Goal: Task Accomplishment & Management: Manage account settings

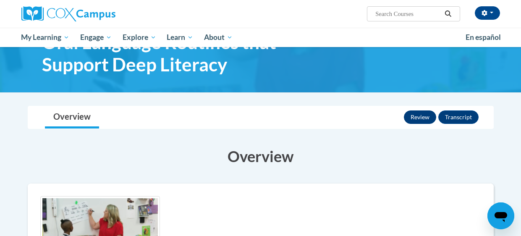
scroll to position [42, 0]
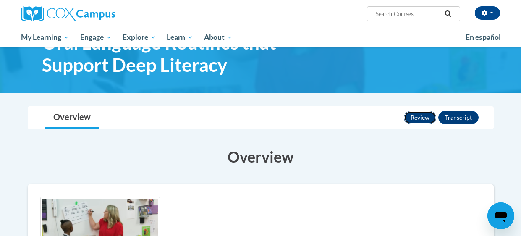
click at [421, 115] on button "Review" at bounding box center [420, 117] width 32 height 13
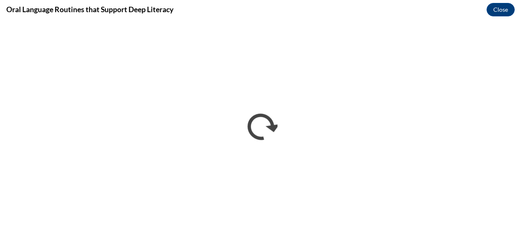
scroll to position [0, 0]
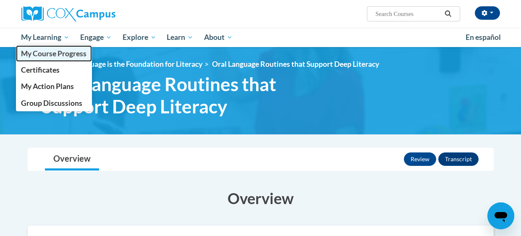
click at [45, 52] on span "My Course Progress" at bounding box center [53, 53] width 65 height 9
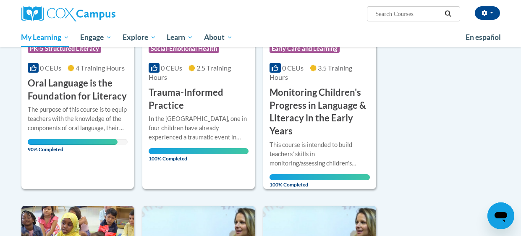
scroll to position [204, 0]
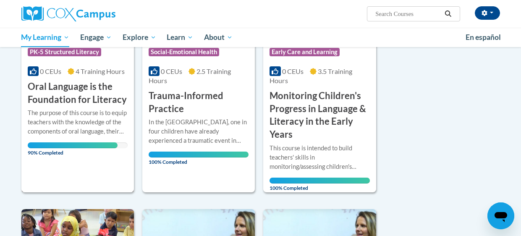
click at [48, 123] on div "The purpose of this course is to equip teachers with the knowledge of the compo…" at bounding box center [78, 122] width 100 height 28
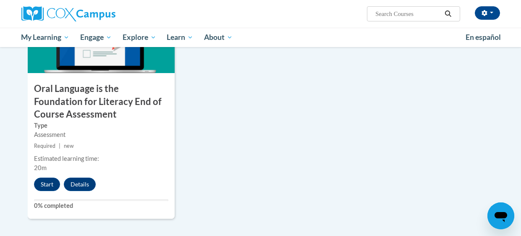
scroll to position [946, 0]
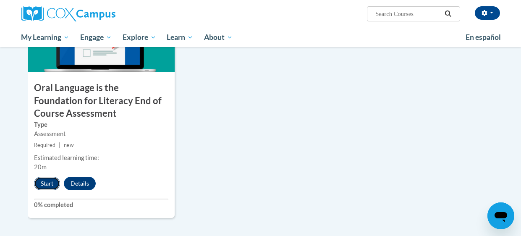
click at [40, 184] on button "Start" at bounding box center [47, 183] width 26 height 13
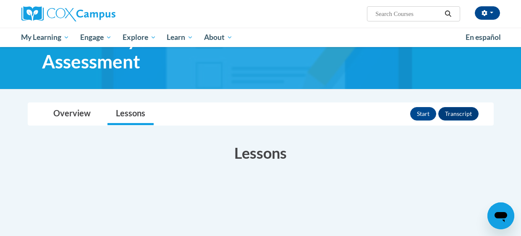
scroll to position [65, 0]
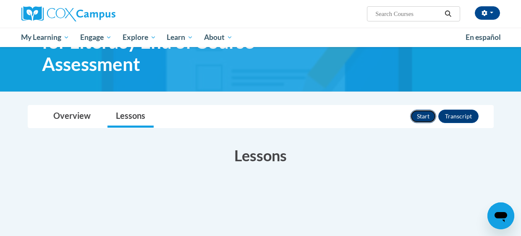
click at [426, 114] on button "Start" at bounding box center [423, 116] width 26 height 13
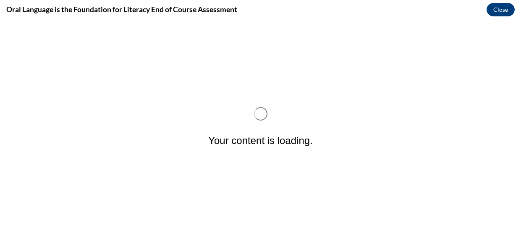
scroll to position [0, 0]
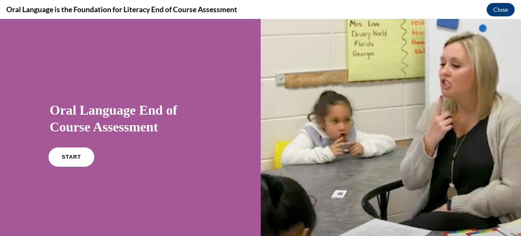
click at [73, 158] on span "START" at bounding box center [71, 157] width 19 height 6
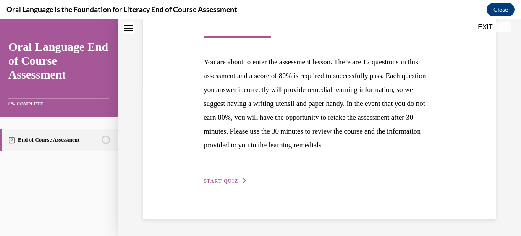
scroll to position [164, 0]
click at [235, 178] on span "START QUIZ" at bounding box center [221, 181] width 34 height 6
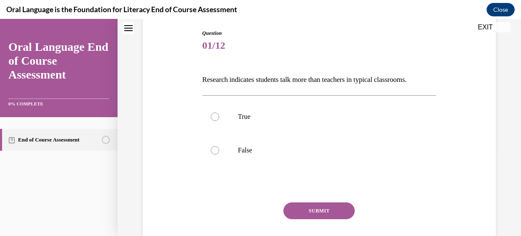
scroll to position [88, 0]
click at [215, 115] on div at bounding box center [215, 116] width 8 height 8
click at [215, 115] on input "True" at bounding box center [215, 116] width 8 height 8
radio input "true"
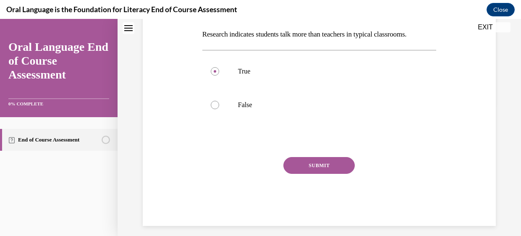
scroll to position [137, 0]
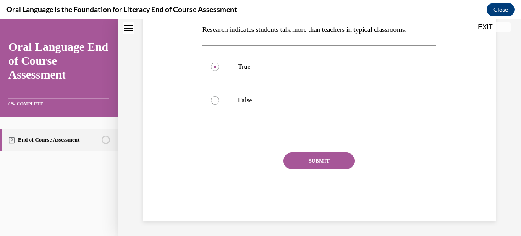
click at [325, 163] on button "SUBMIT" at bounding box center [318, 160] width 71 height 17
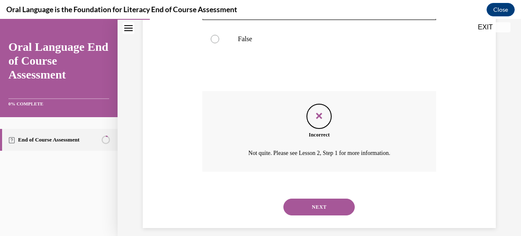
scroll to position [207, 0]
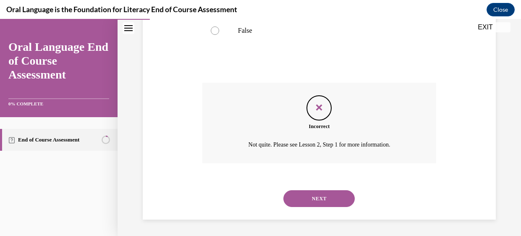
click at [325, 202] on button "NEXT" at bounding box center [318, 198] width 71 height 17
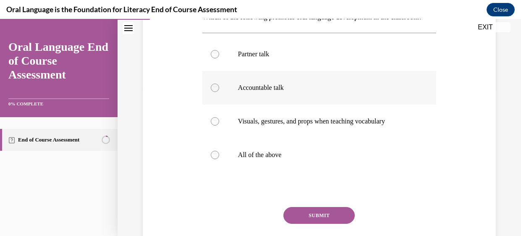
scroll to position [150, 0]
click at [215, 159] on div at bounding box center [215, 154] width 8 height 8
click at [215, 159] on input "All of the above" at bounding box center [215, 154] width 8 height 8
radio input "true"
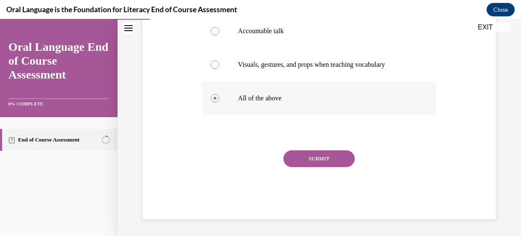
scroll to position [220, 0]
click at [309, 155] on button "SUBMIT" at bounding box center [318, 158] width 71 height 17
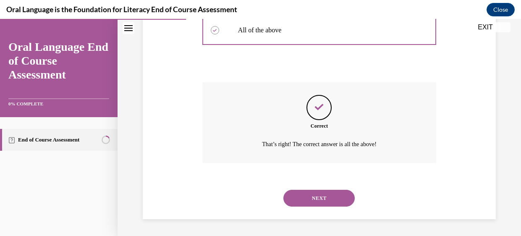
scroll to position [288, 0]
click at [312, 194] on button "NEXT" at bounding box center [318, 198] width 71 height 17
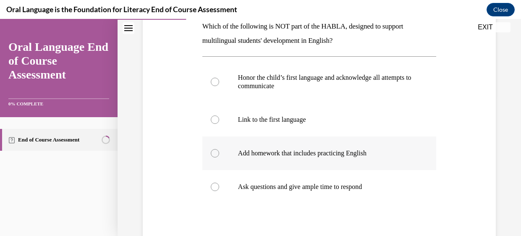
scroll to position [141, 0]
click at [212, 118] on div at bounding box center [215, 119] width 8 height 8
click at [212, 118] on input "Link to the first language" at bounding box center [215, 119] width 8 height 8
radio input "true"
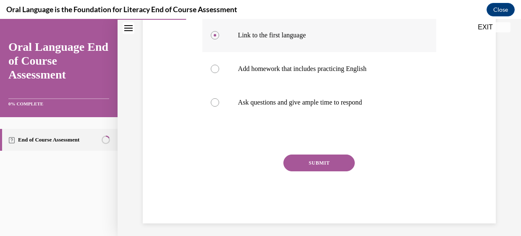
scroll to position [227, 0]
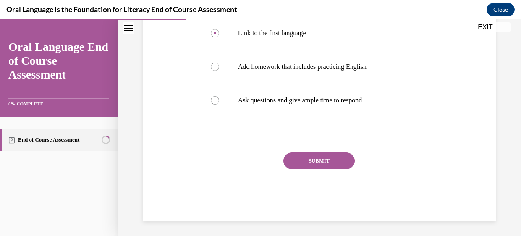
click at [304, 158] on button "SUBMIT" at bounding box center [318, 160] width 71 height 17
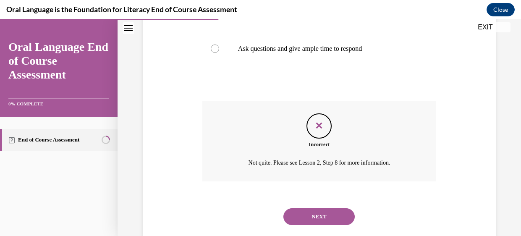
scroll to position [297, 0]
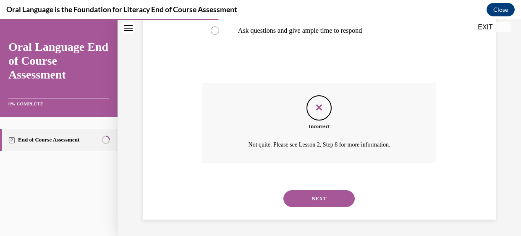
click at [306, 199] on button "NEXT" at bounding box center [318, 198] width 71 height 17
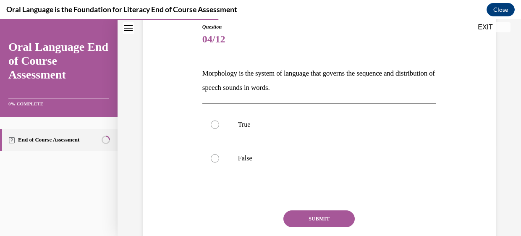
scroll to position [94, 0]
click at [214, 158] on div at bounding box center [215, 158] width 8 height 8
click at [214, 158] on input "False" at bounding box center [215, 158] width 8 height 8
radio input "true"
click at [319, 222] on button "SUBMIT" at bounding box center [318, 218] width 71 height 17
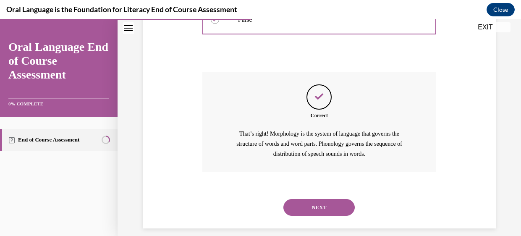
scroll to position [241, 0]
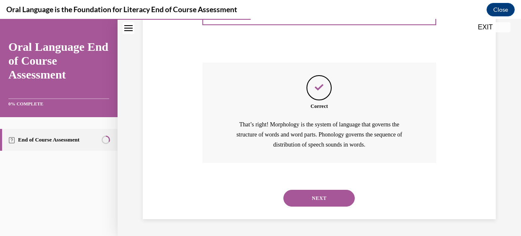
click at [319, 197] on button "NEXT" at bounding box center [318, 198] width 71 height 17
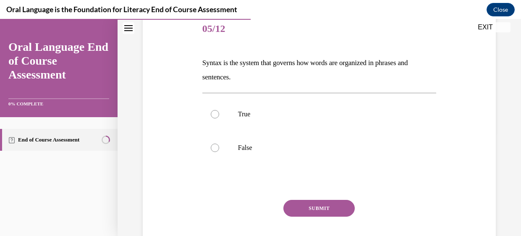
scroll to position [104, 0]
click at [214, 113] on div at bounding box center [215, 114] width 8 height 8
click at [214, 113] on input "True" at bounding box center [215, 114] width 8 height 8
radio input "true"
click at [334, 207] on button "SUBMIT" at bounding box center [318, 208] width 71 height 17
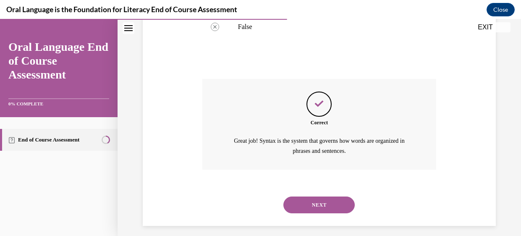
scroll to position [231, 0]
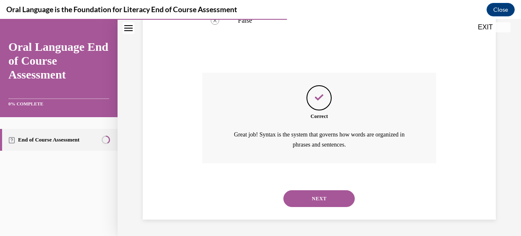
click at [327, 200] on button "NEXT" at bounding box center [318, 198] width 71 height 17
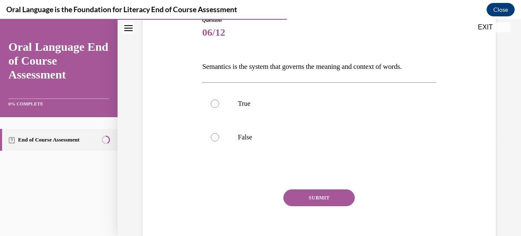
scroll to position [104, 0]
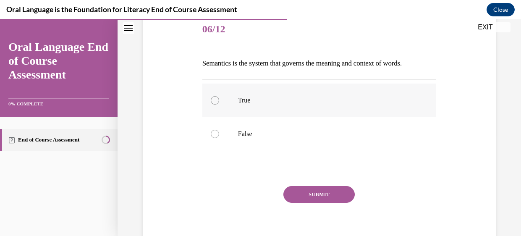
click at [211, 102] on div at bounding box center [215, 100] width 8 height 8
click at [211, 102] on input "True" at bounding box center [215, 100] width 8 height 8
radio input "true"
click at [329, 195] on button "SUBMIT" at bounding box center [318, 194] width 71 height 17
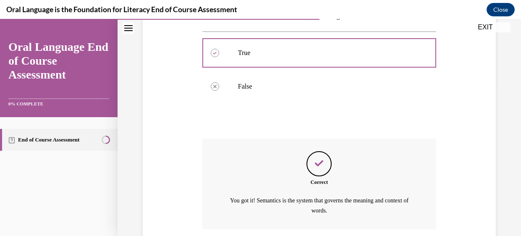
scroll to position [217, 0]
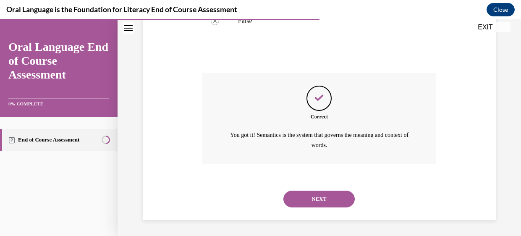
click at [325, 199] on button "NEXT" at bounding box center [318, 199] width 71 height 17
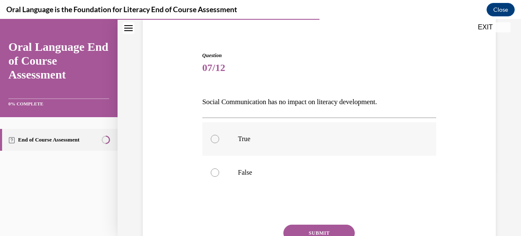
scroll to position [66, 0]
click at [215, 172] on div at bounding box center [215, 171] width 8 height 8
click at [215, 172] on input "False" at bounding box center [215, 171] width 8 height 8
radio input "true"
click at [325, 228] on button "SUBMIT" at bounding box center [318, 232] width 71 height 17
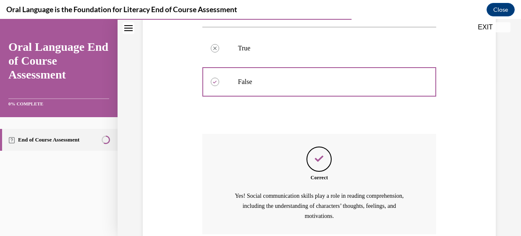
scroll to position [227, 0]
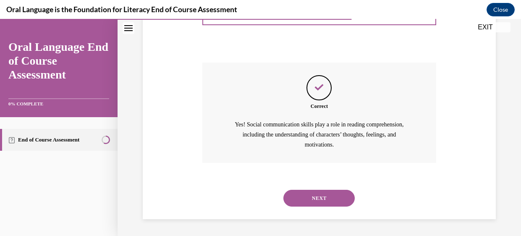
click at [324, 199] on button "NEXT" at bounding box center [318, 198] width 71 height 17
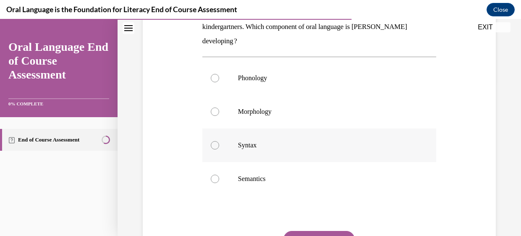
scroll to position [154, 0]
click at [214, 79] on div at bounding box center [215, 79] width 8 height 8
click at [214, 79] on input "Phonology" at bounding box center [215, 79] width 8 height 8
radio input "true"
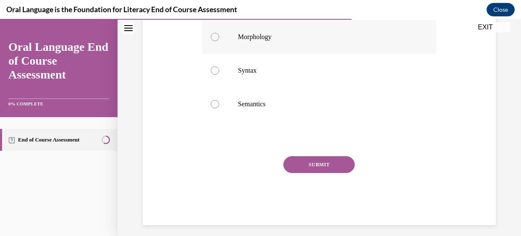
scroll to position [235, 0]
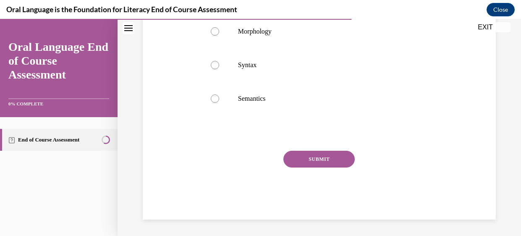
click at [310, 158] on button "SUBMIT" at bounding box center [318, 159] width 71 height 17
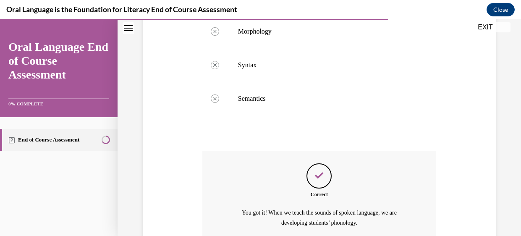
scroll to position [312, 0]
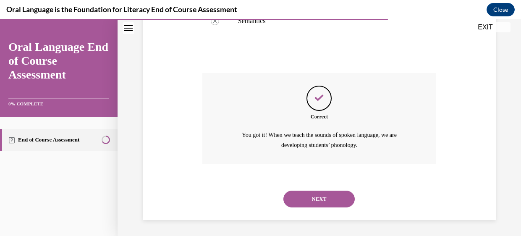
click at [310, 158] on div "Correct You got it! When we teach the sounds of spoken language, we are develop…" at bounding box center [319, 118] width 234 height 91
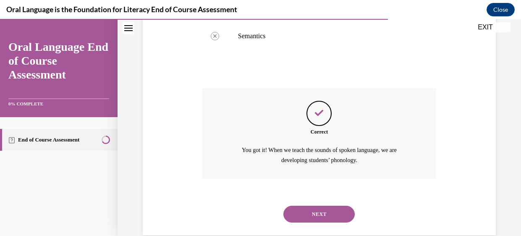
scroll to position [299, 0]
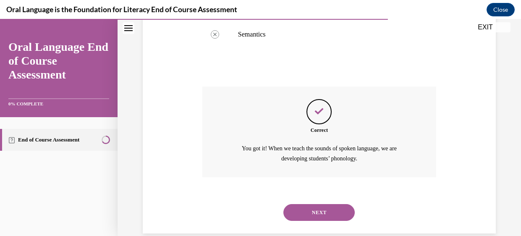
click at [314, 210] on button "NEXT" at bounding box center [318, 212] width 71 height 17
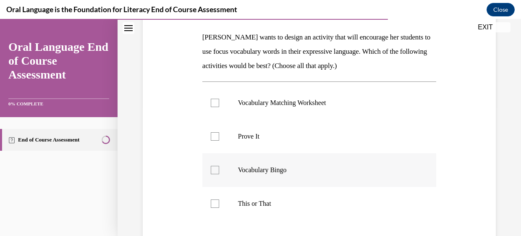
scroll to position [128, 0]
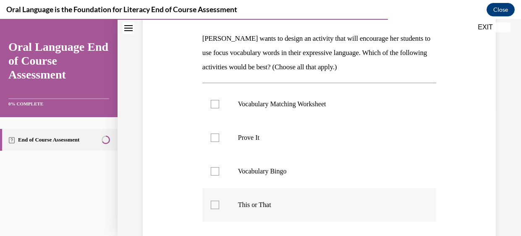
click at [212, 207] on div at bounding box center [215, 205] width 8 height 8
click at [212, 207] on input "This or That" at bounding box center [215, 205] width 8 height 8
checkbox input "true"
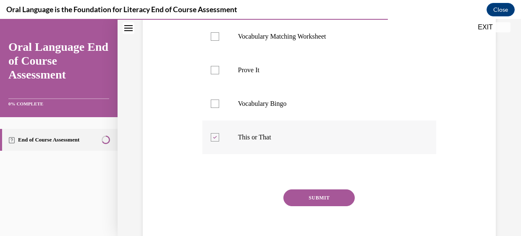
click at [311, 199] on button "SUBMIT" at bounding box center [318, 197] width 71 height 17
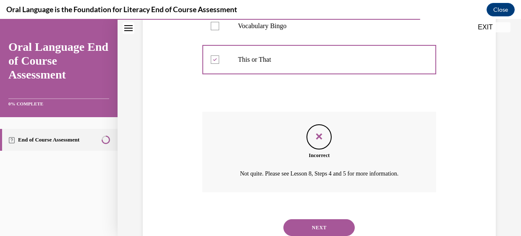
scroll to position [303, 0]
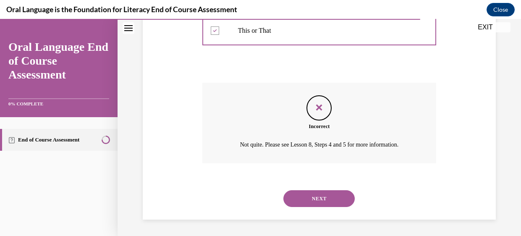
click at [311, 199] on button "NEXT" at bounding box center [318, 198] width 71 height 17
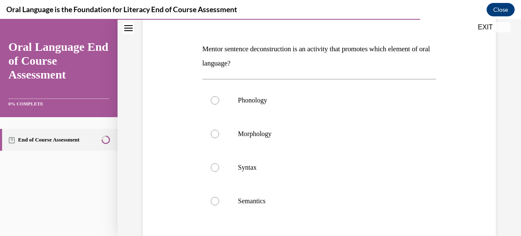
scroll to position [118, 0]
click at [215, 166] on div at bounding box center [215, 167] width 8 height 8
click at [215, 166] on input "Syntax" at bounding box center [215, 167] width 8 height 8
radio input "true"
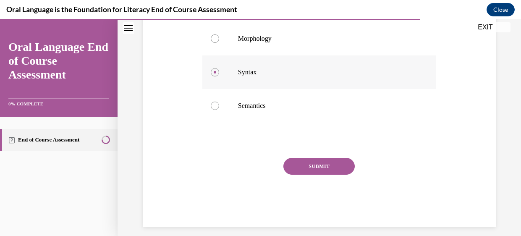
scroll to position [221, 0]
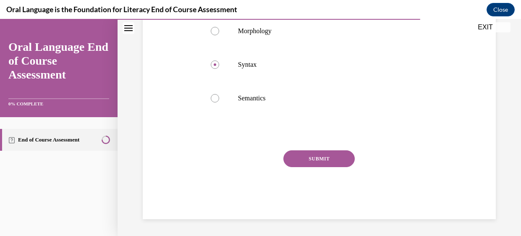
click at [313, 157] on button "SUBMIT" at bounding box center [318, 158] width 71 height 17
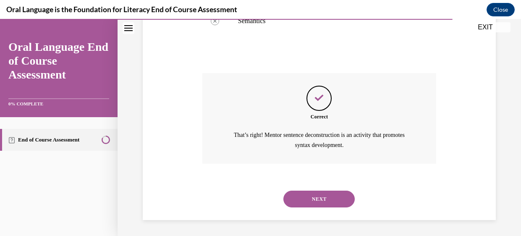
scroll to position [298, 0]
click at [311, 195] on button "NEXT" at bounding box center [318, 198] width 71 height 17
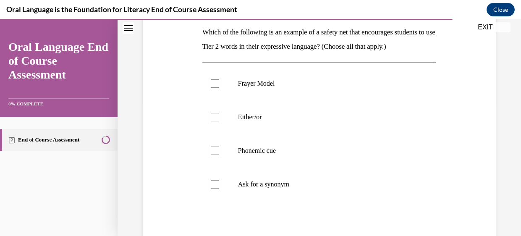
scroll to position [136, 0]
click at [215, 188] on div at bounding box center [215, 183] width 8 height 8
click at [215, 188] on input "Ask for a synonym" at bounding box center [215, 183] width 8 height 8
checkbox input "true"
click at [214, 120] on div at bounding box center [215, 116] width 8 height 8
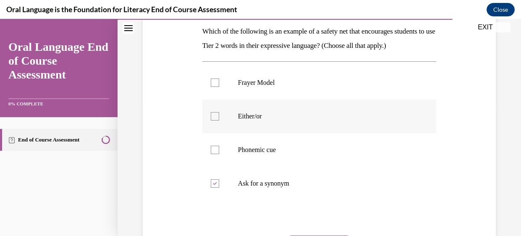
click at [214, 120] on input "Either/or" at bounding box center [215, 116] width 8 height 8
checkbox input "true"
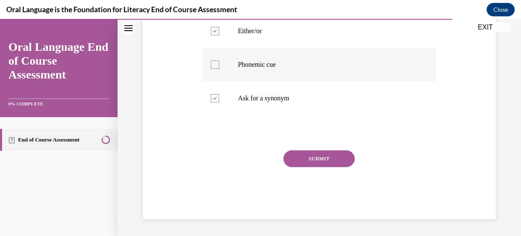
scroll to position [235, 0]
click at [311, 157] on button "SUBMIT" at bounding box center [318, 158] width 71 height 17
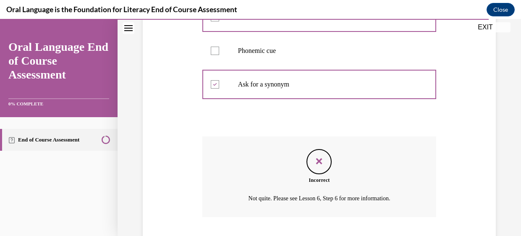
scroll to position [303, 0]
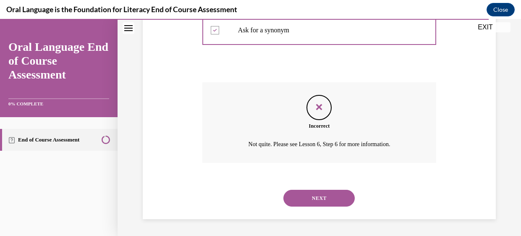
click at [311, 200] on button "NEXT" at bounding box center [318, 198] width 71 height 17
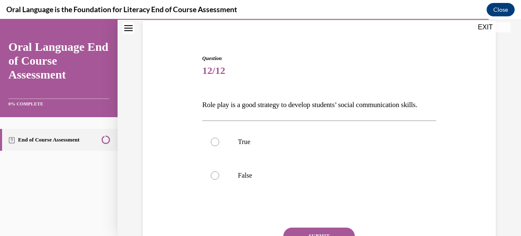
scroll to position [66, 0]
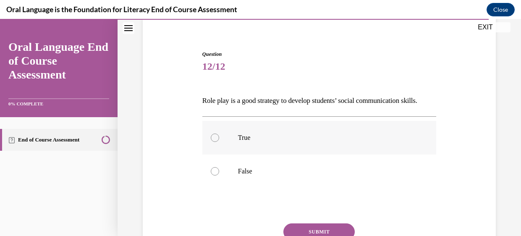
click at [214, 142] on div at bounding box center [215, 137] width 8 height 8
click at [214, 142] on input "True" at bounding box center [215, 137] width 8 height 8
radio input "true"
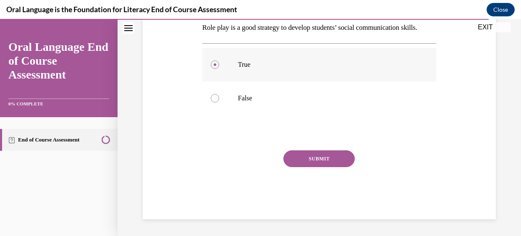
scroll to position [146, 0]
click at [303, 164] on button "SUBMIT" at bounding box center [318, 158] width 71 height 17
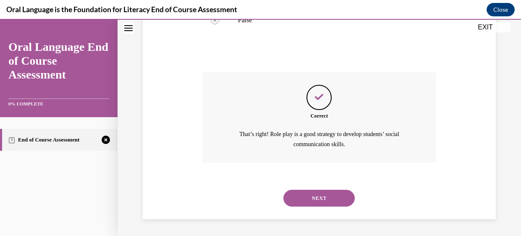
scroll to position [231, 0]
click at [302, 197] on button "NEXT" at bounding box center [318, 198] width 71 height 17
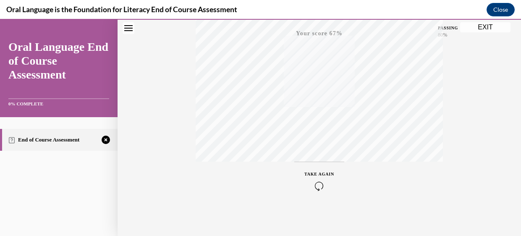
scroll to position [213, 0]
click at [320, 187] on icon "button" at bounding box center [319, 185] width 30 height 9
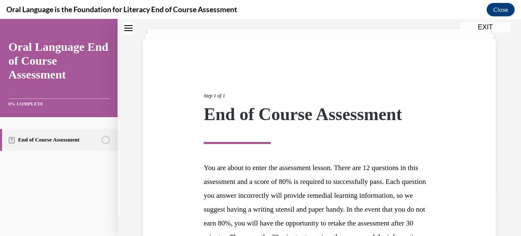
scroll to position [0, 0]
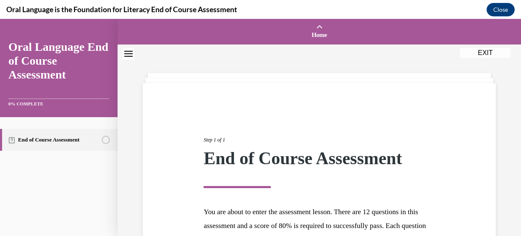
click at [127, 55] on icon "Close navigation menu" at bounding box center [128, 54] width 8 height 6
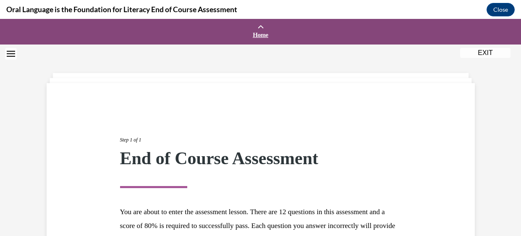
click at [259, 32] on span "Home" at bounding box center [260, 35] width 517 height 8
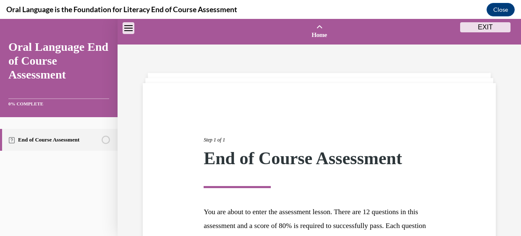
scroll to position [26, 0]
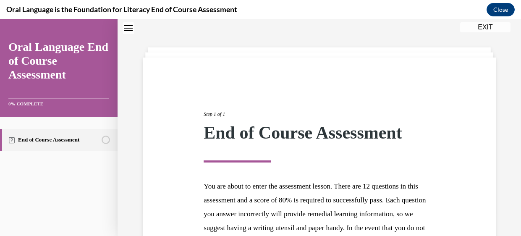
click at [129, 29] on icon "Close navigation menu" at bounding box center [128, 28] width 8 height 6
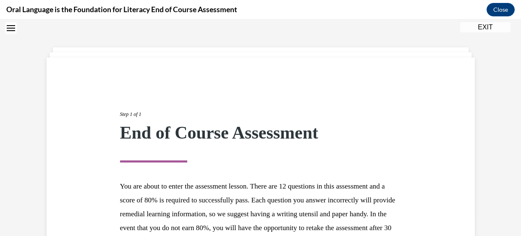
click at [471, 28] on button "EXIT" at bounding box center [485, 27] width 50 height 10
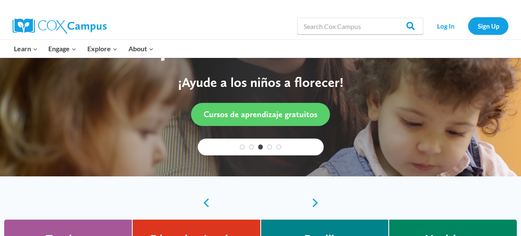
scroll to position [79, 0]
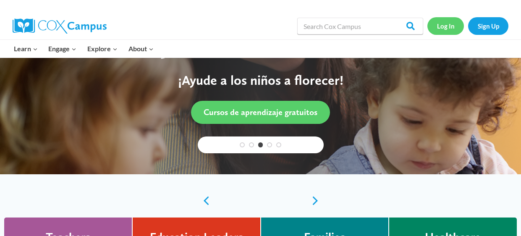
click at [454, 27] on link "Log In" at bounding box center [445, 25] width 37 height 17
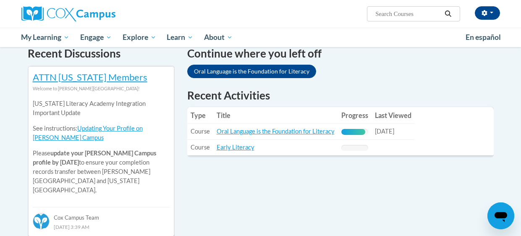
scroll to position [262, 0]
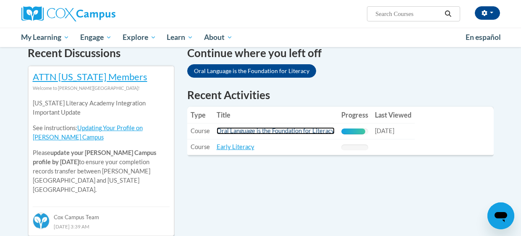
click at [313, 131] on link "Oral Language is the Foundation for Literacy" at bounding box center [276, 130] width 118 height 7
click at [266, 129] on link "Oral Language is the Foundation for Literacy" at bounding box center [276, 130] width 118 height 7
click at [260, 132] on link "Oral Language is the Foundation for Literacy" at bounding box center [276, 130] width 118 height 7
click at [289, 128] on link "Oral Language is the Foundation for Literacy" at bounding box center [276, 130] width 118 height 7
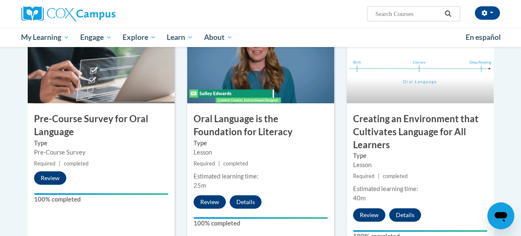
scroll to position [216, 0]
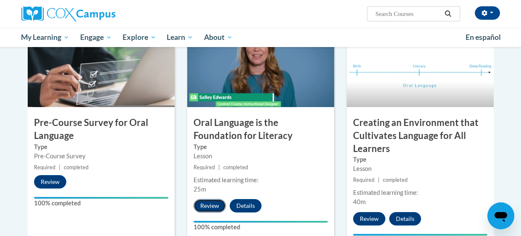
click at [215, 206] on button "Review" at bounding box center [210, 205] width 32 height 13
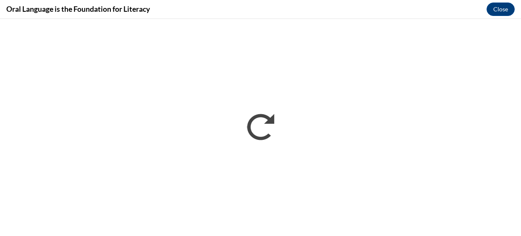
scroll to position [0, 0]
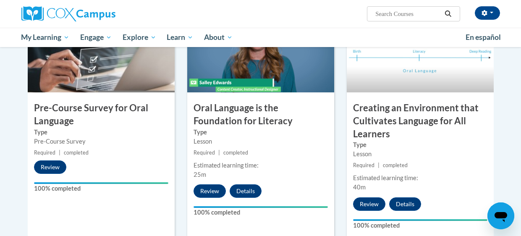
scroll to position [233, 0]
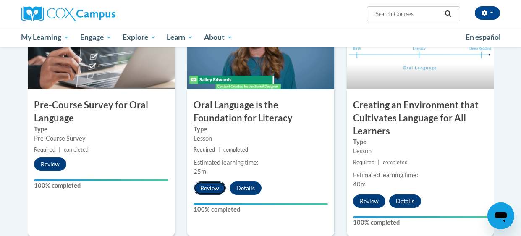
click at [212, 188] on button "Review" at bounding box center [210, 187] width 32 height 13
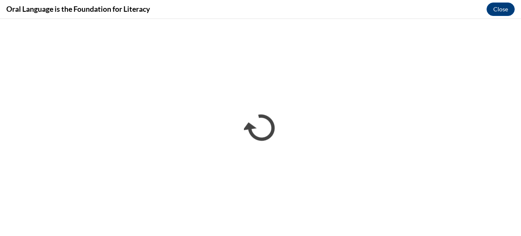
scroll to position [0, 0]
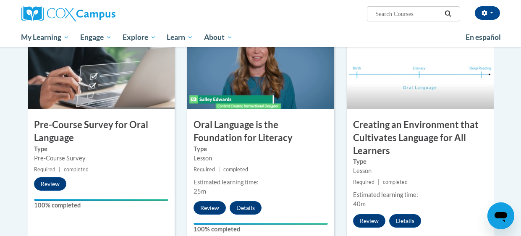
scroll to position [215, 0]
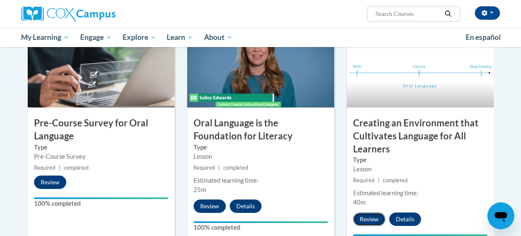
click at [371, 218] on button "Review" at bounding box center [369, 218] width 32 height 13
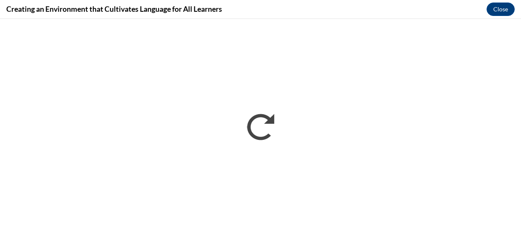
scroll to position [0, 0]
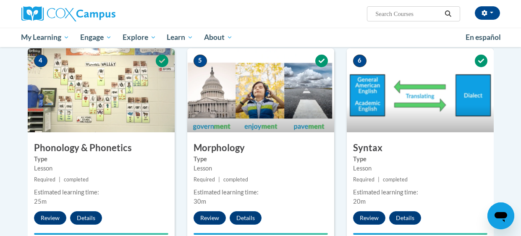
scroll to position [440, 0]
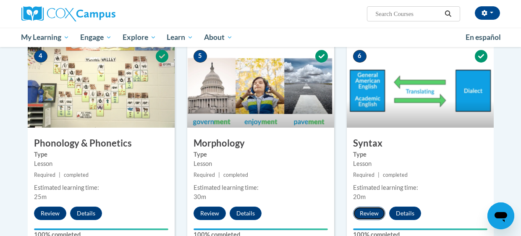
click at [368, 207] on button "Review" at bounding box center [369, 213] width 32 height 13
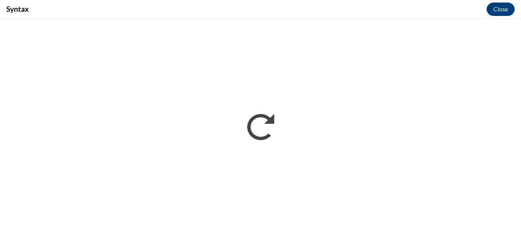
scroll to position [0, 0]
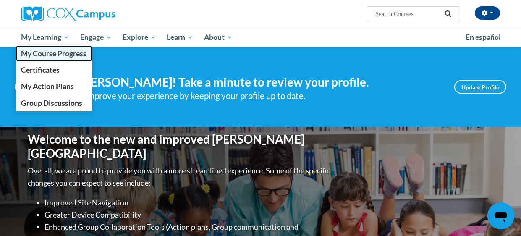
click at [56, 54] on span "My Course Progress" at bounding box center [53, 53] width 65 height 9
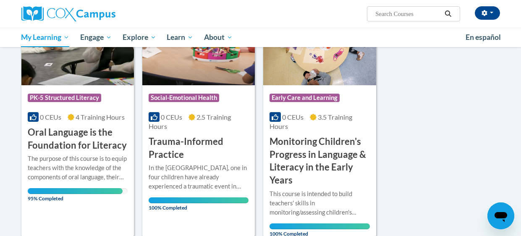
scroll to position [161, 0]
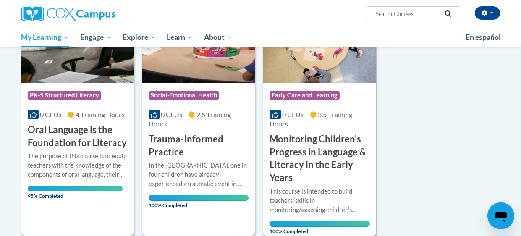
click at [95, 139] on h3 "Oral Language is the Foundation for Literacy" at bounding box center [78, 136] width 100 height 26
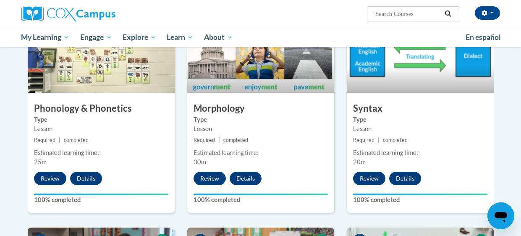
scroll to position [476, 0]
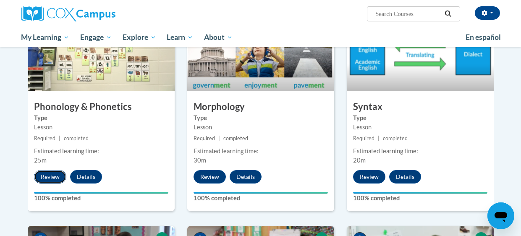
click at [54, 173] on button "Review" at bounding box center [50, 176] width 32 height 13
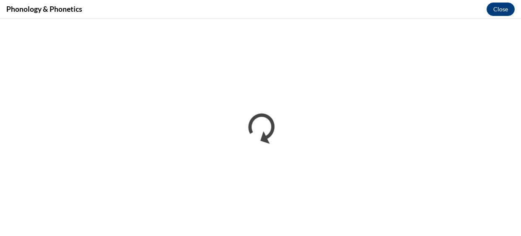
scroll to position [0, 0]
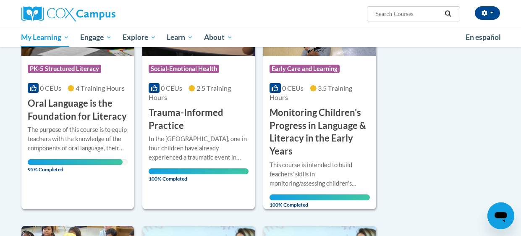
scroll to position [191, 0]
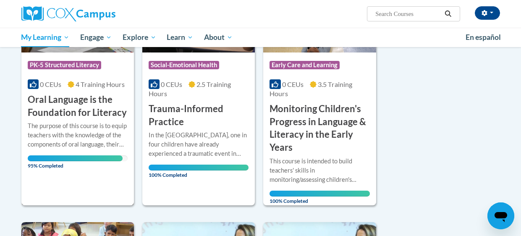
click at [77, 112] on h3 "Oral Language is the Foundation for Literacy" at bounding box center [78, 106] width 100 height 26
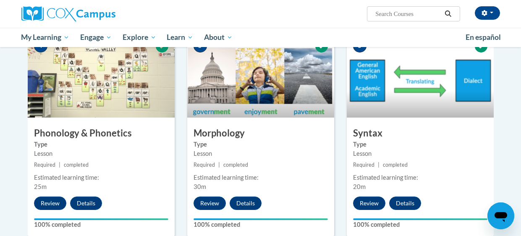
scroll to position [454, 0]
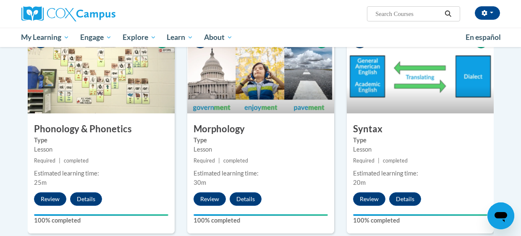
click at [429, 157] on small "Required | completed" at bounding box center [420, 160] width 147 height 9
click at [371, 201] on button "Review" at bounding box center [369, 198] width 32 height 13
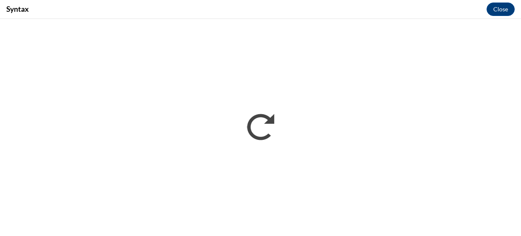
scroll to position [0, 0]
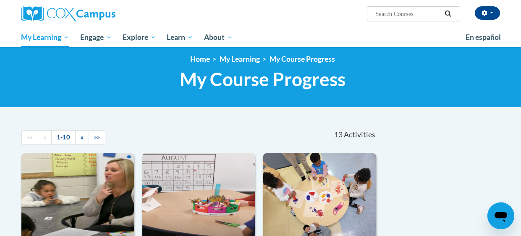
scroll to position [2, 0]
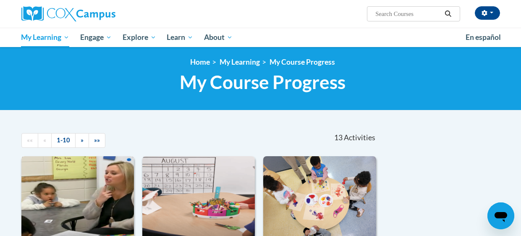
click at [86, 211] on img at bounding box center [77, 199] width 112 height 86
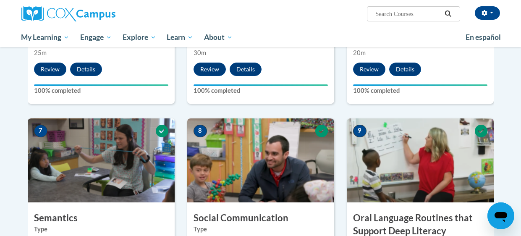
scroll to position [586, 0]
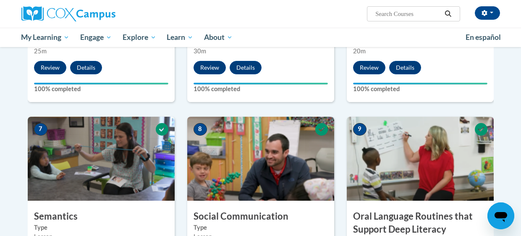
click at [58, 185] on img at bounding box center [101, 159] width 147 height 84
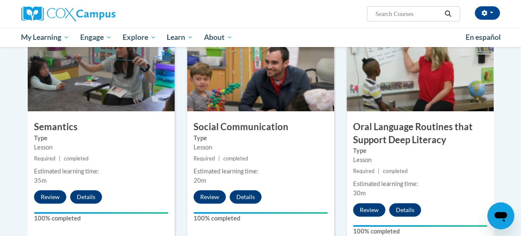
scroll to position [676, 0]
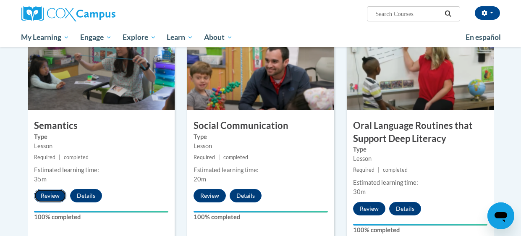
click at [51, 191] on button "Review" at bounding box center [50, 195] width 32 height 13
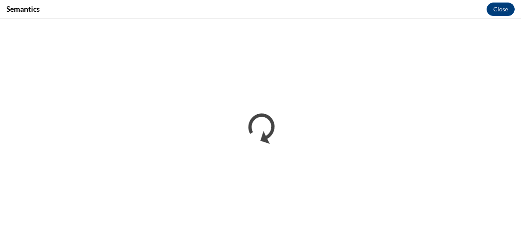
scroll to position [0, 0]
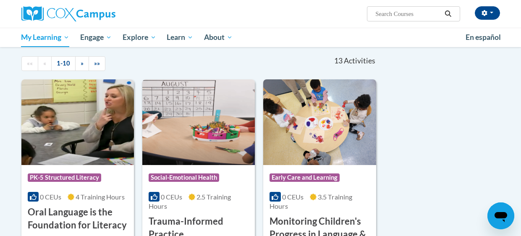
scroll to position [92, 0]
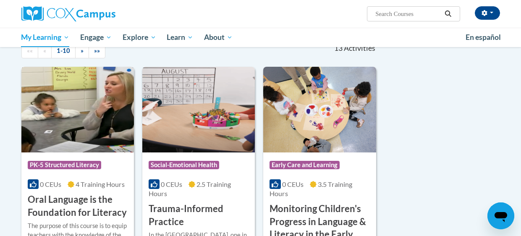
click at [78, 186] on span "4 Training Hours" at bounding box center [100, 184] width 49 height 8
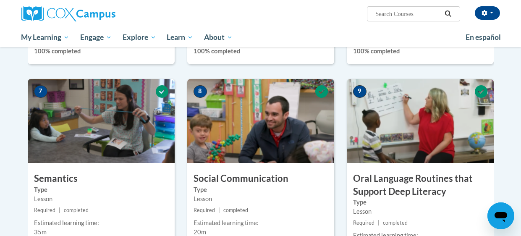
scroll to position [625, 0]
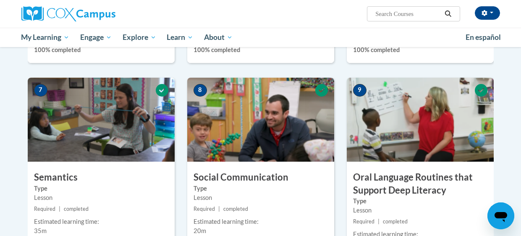
click at [284, 171] on h3 "Social Communication" at bounding box center [260, 177] width 147 height 13
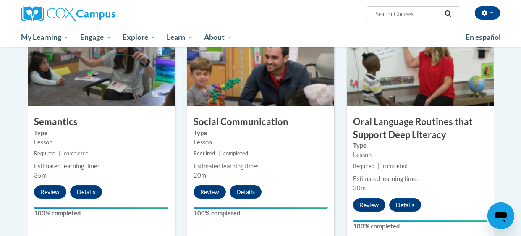
scroll to position [682, 0]
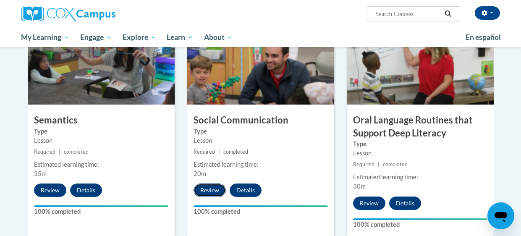
click at [216, 191] on button "Review" at bounding box center [210, 189] width 32 height 13
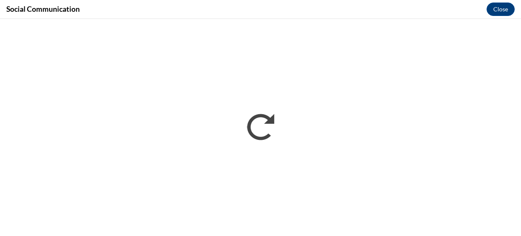
scroll to position [0, 0]
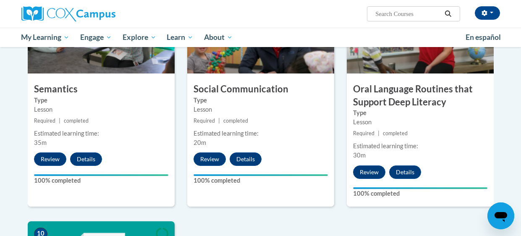
scroll to position [713, 0]
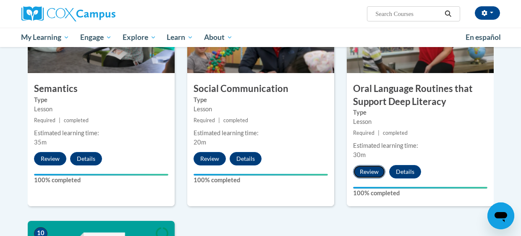
click at [367, 173] on button "Review" at bounding box center [369, 171] width 32 height 13
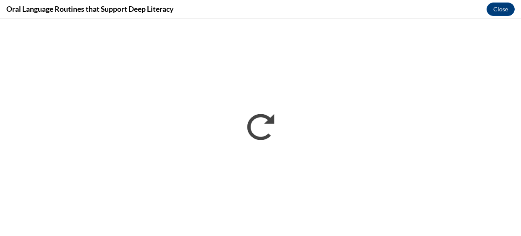
scroll to position [0, 0]
click at [499, 11] on button "Close" at bounding box center [501, 9] width 28 height 13
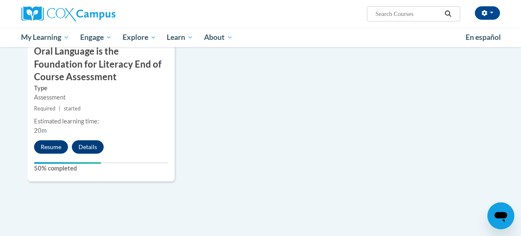
scroll to position [966, 0]
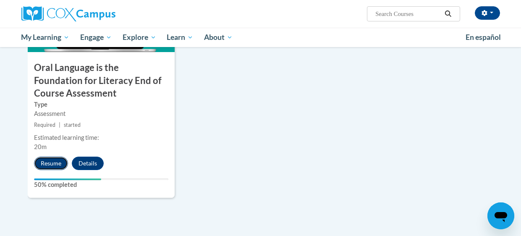
click at [53, 163] on button "Resume" at bounding box center [51, 163] width 34 height 13
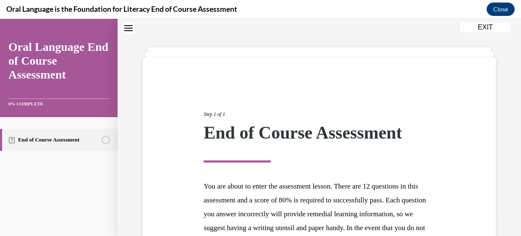
scroll to position [164, 0]
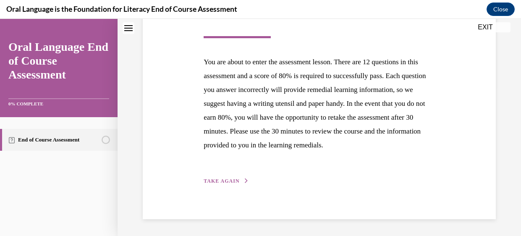
click at [233, 181] on span "TAKE AGAIN" at bounding box center [222, 181] width 36 height 6
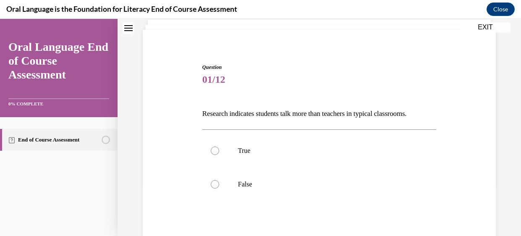
scroll to position [57, 0]
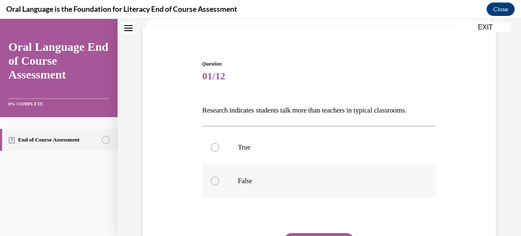
click at [216, 181] on div at bounding box center [215, 181] width 8 height 8
click at [216, 181] on input "False" at bounding box center [215, 181] width 8 height 8
radio input "true"
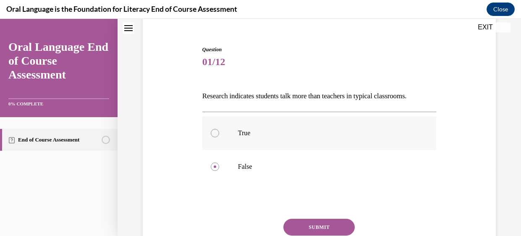
scroll to position [74, 0]
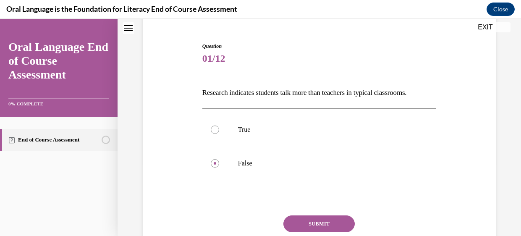
click at [319, 223] on button "SUBMIT" at bounding box center [318, 223] width 71 height 17
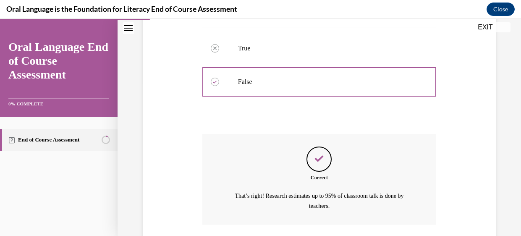
scroll to position [217, 0]
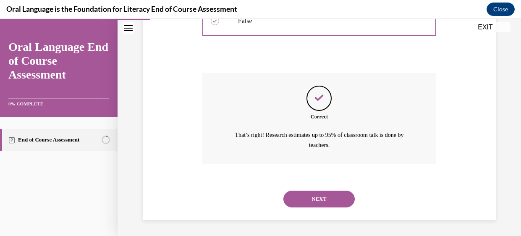
click at [323, 197] on button "NEXT" at bounding box center [318, 199] width 71 height 17
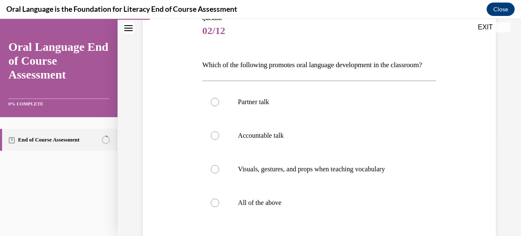
scroll to position [103, 0]
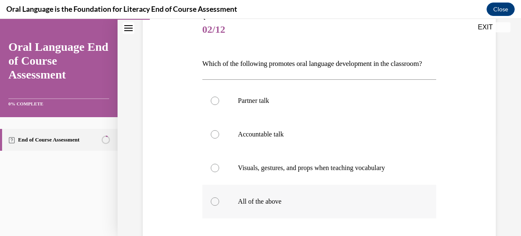
click at [215, 206] on div at bounding box center [215, 201] width 8 height 8
click at [215, 206] on input "All of the above" at bounding box center [215, 201] width 8 height 8
radio input "true"
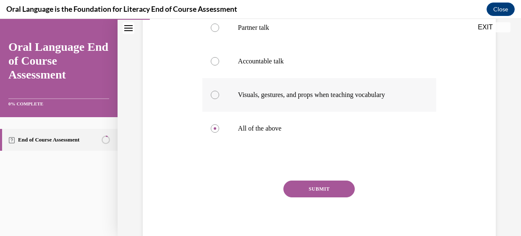
scroll to position [183, 0]
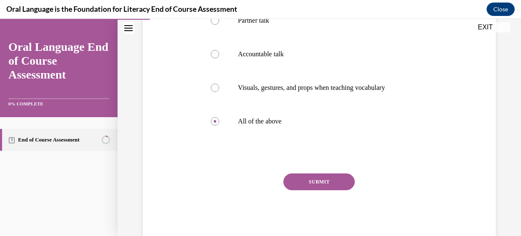
click at [311, 190] on button "SUBMIT" at bounding box center [318, 181] width 71 height 17
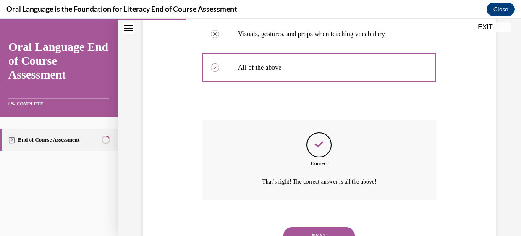
scroll to position [288, 0]
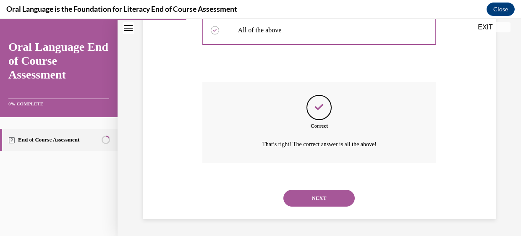
click at [315, 200] on button "NEXT" at bounding box center [318, 198] width 71 height 17
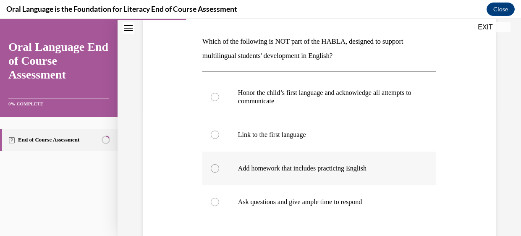
scroll to position [126, 0]
click at [214, 166] on div at bounding box center [215, 167] width 8 height 8
click at [214, 166] on input "Add homework that includes practicing English" at bounding box center [215, 167] width 8 height 8
radio input "true"
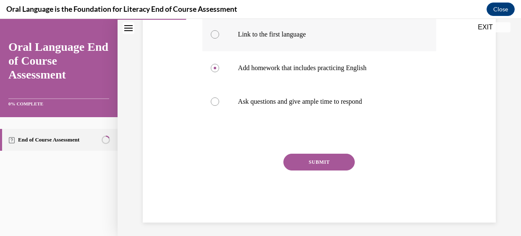
scroll to position [229, 0]
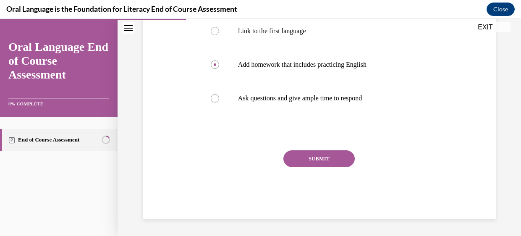
click at [317, 156] on button "SUBMIT" at bounding box center [318, 158] width 71 height 17
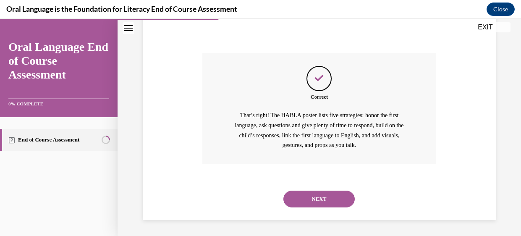
scroll to position [327, 0]
click at [313, 194] on button "NEXT" at bounding box center [318, 198] width 71 height 17
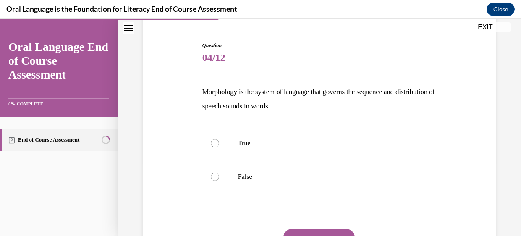
scroll to position [76, 0]
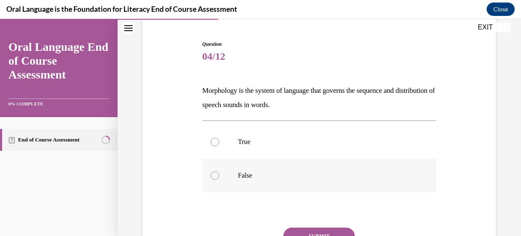
click at [215, 174] on div at bounding box center [215, 175] width 8 height 8
click at [215, 174] on input "False" at bounding box center [215, 175] width 8 height 8
radio input "true"
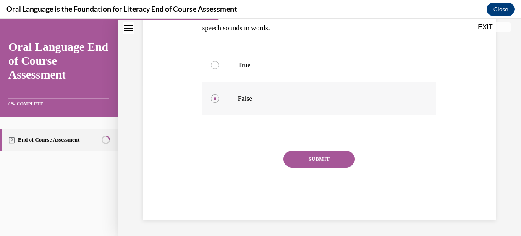
scroll to position [154, 0]
click at [309, 155] on button "SUBMIT" at bounding box center [318, 158] width 71 height 17
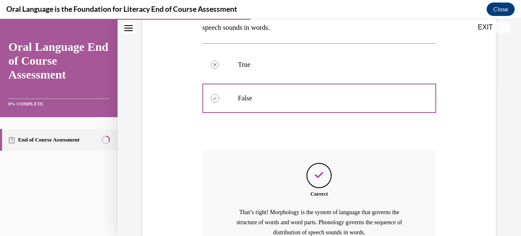
scroll to position [241, 0]
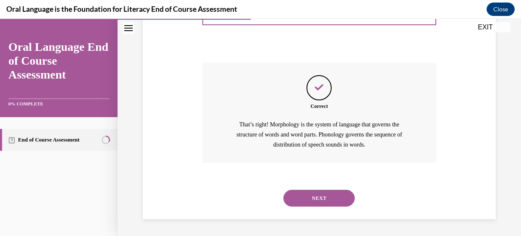
click at [318, 196] on button "NEXT" at bounding box center [318, 198] width 71 height 17
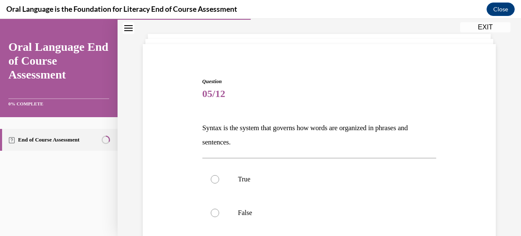
scroll to position [39, 0]
click at [216, 179] on div at bounding box center [215, 179] width 8 height 8
click at [216, 179] on input "True" at bounding box center [215, 179] width 8 height 8
radio input "true"
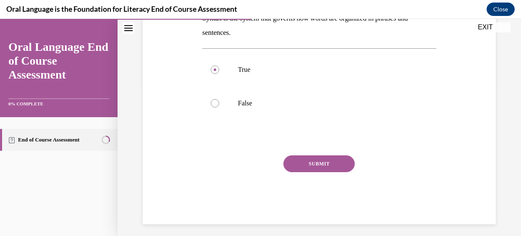
scroll to position [154, 0]
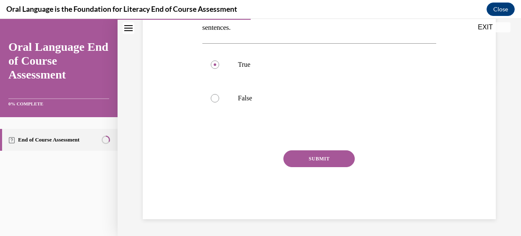
click at [335, 157] on button "SUBMIT" at bounding box center [318, 158] width 71 height 17
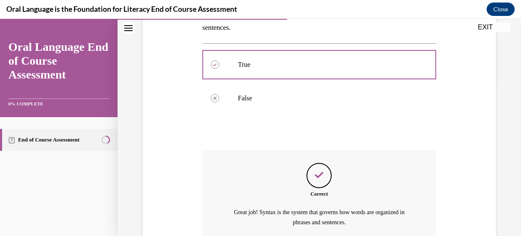
scroll to position [231, 0]
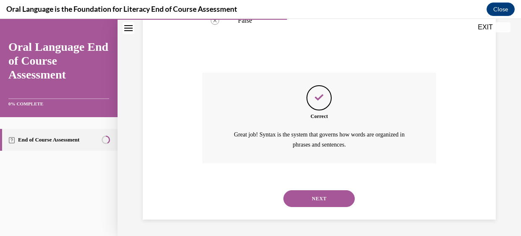
click at [323, 199] on button "NEXT" at bounding box center [318, 198] width 71 height 17
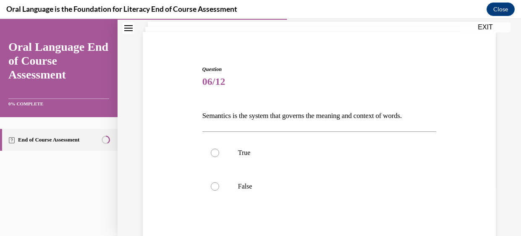
scroll to position [52, 0]
click at [214, 153] on div at bounding box center [215, 152] width 8 height 8
click at [214, 153] on input "True" at bounding box center [215, 152] width 8 height 8
radio input "true"
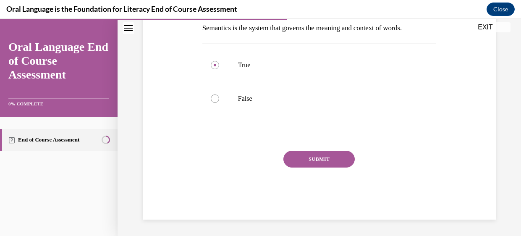
click at [320, 162] on button "SUBMIT" at bounding box center [318, 159] width 71 height 17
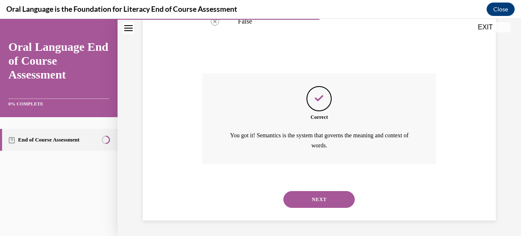
scroll to position [217, 0]
click at [319, 192] on button "NEXT" at bounding box center [318, 199] width 71 height 17
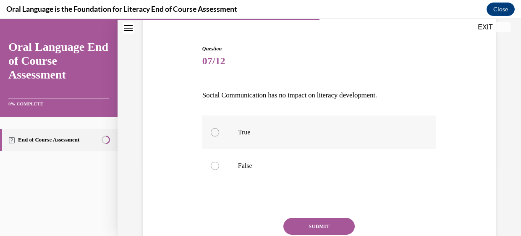
scroll to position [73, 0]
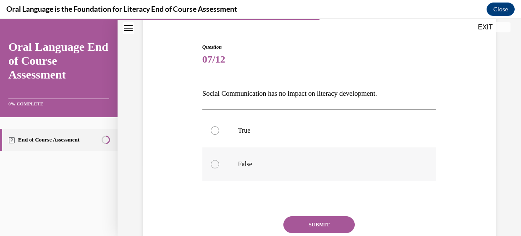
click at [216, 166] on div at bounding box center [215, 164] width 8 height 8
click at [216, 166] on input "False" at bounding box center [215, 164] width 8 height 8
radio input "true"
click at [320, 224] on button "SUBMIT" at bounding box center [318, 224] width 71 height 17
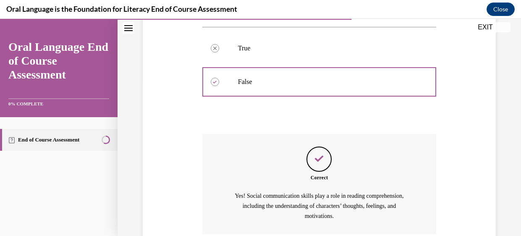
scroll to position [227, 0]
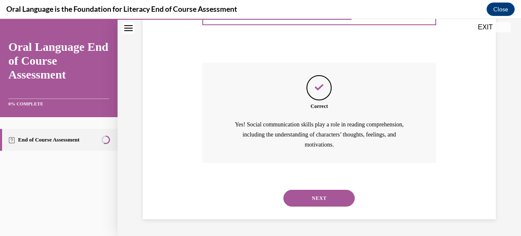
click at [322, 197] on button "NEXT" at bounding box center [318, 198] width 71 height 17
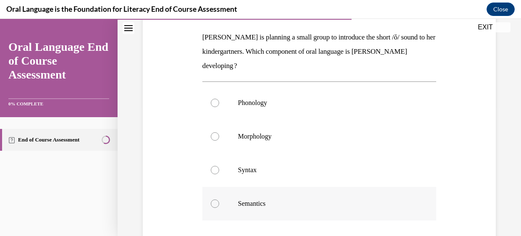
scroll to position [130, 0]
click at [215, 204] on div at bounding box center [215, 203] width 8 height 8
click at [215, 204] on input "Semantics" at bounding box center [215, 203] width 8 height 8
radio input "true"
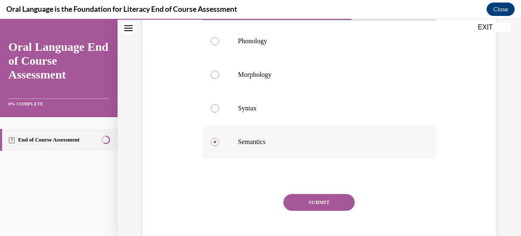
scroll to position [193, 0]
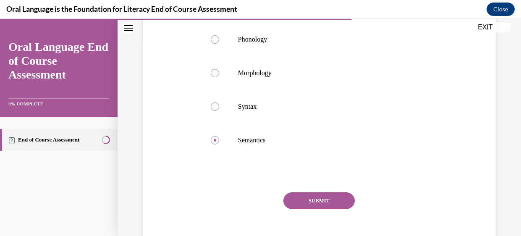
click at [311, 202] on button "SUBMIT" at bounding box center [318, 200] width 71 height 17
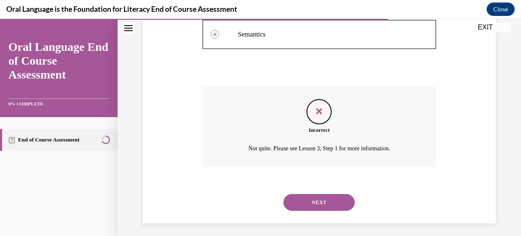
scroll to position [303, 0]
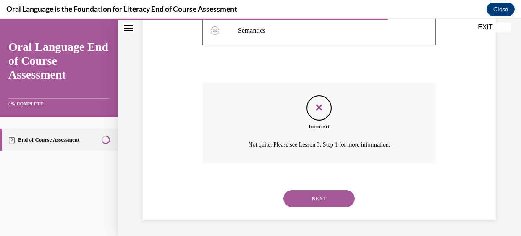
click at [313, 196] on button "NEXT" at bounding box center [318, 198] width 71 height 17
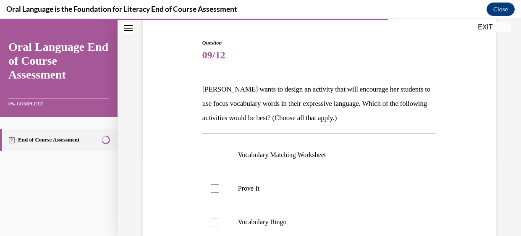
scroll to position [80, 0]
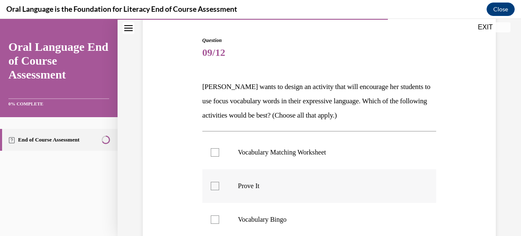
click at [212, 185] on div at bounding box center [215, 186] width 8 height 8
click at [212, 185] on input "Prove It" at bounding box center [215, 186] width 8 height 8
checkbox input "true"
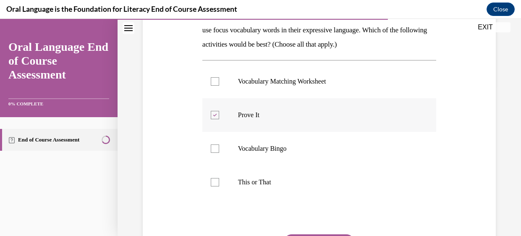
scroll to position [167, 0]
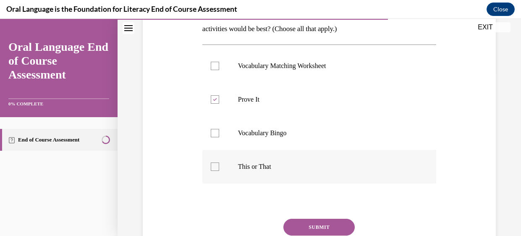
click at [215, 168] on div at bounding box center [215, 166] width 8 height 8
click at [215, 168] on input "This or That" at bounding box center [215, 166] width 8 height 8
checkbox input "true"
click at [314, 228] on button "SUBMIT" at bounding box center [318, 227] width 71 height 17
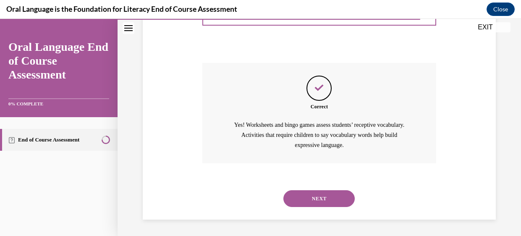
scroll to position [323, 0]
click at [321, 195] on button "NEXT" at bounding box center [318, 198] width 71 height 17
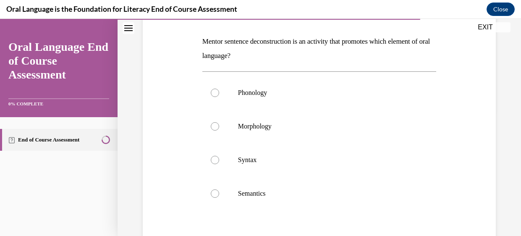
scroll to position [128, 0]
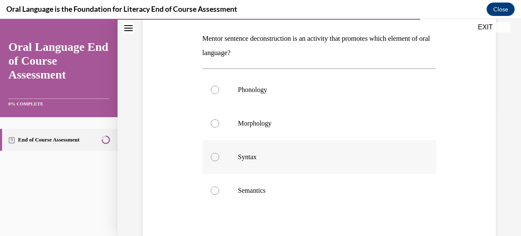
click at [213, 160] on div at bounding box center [215, 157] width 8 height 8
click at [213, 160] on input "Syntax" at bounding box center [215, 157] width 8 height 8
radio input "true"
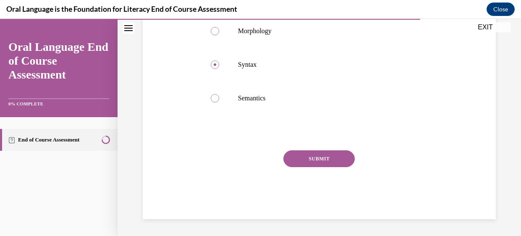
click at [330, 154] on button "SUBMIT" at bounding box center [318, 158] width 71 height 17
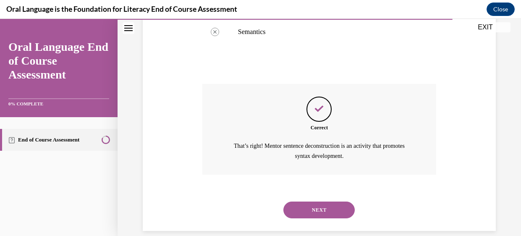
scroll to position [298, 0]
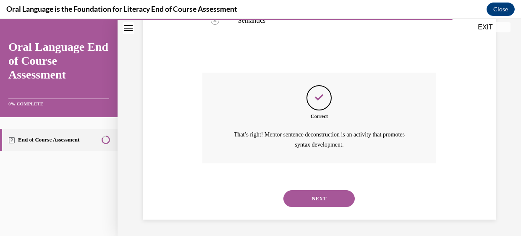
click at [315, 195] on button "NEXT" at bounding box center [318, 198] width 71 height 17
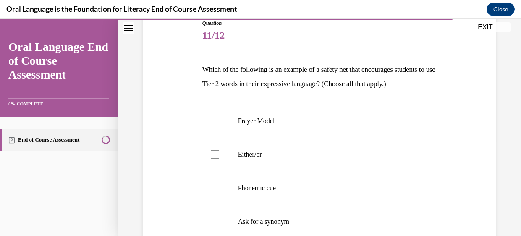
scroll to position [105, 0]
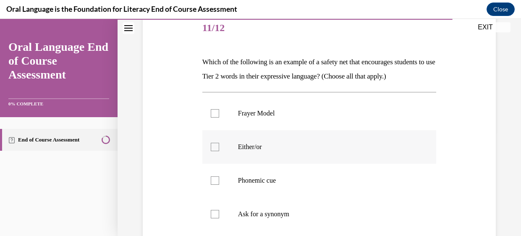
click at [216, 151] on div at bounding box center [215, 147] width 8 height 8
click at [216, 151] on input "Either/or" at bounding box center [215, 147] width 8 height 8
checkbox input "true"
click at [216, 218] on div at bounding box center [215, 214] width 8 height 8
click at [216, 218] on input "Ask for a synonym" at bounding box center [215, 214] width 8 height 8
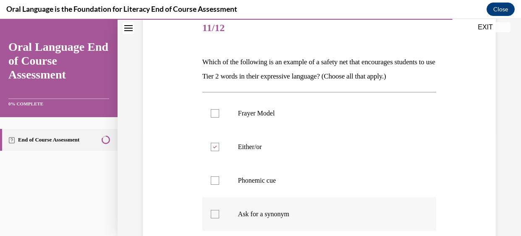
checkbox input "true"
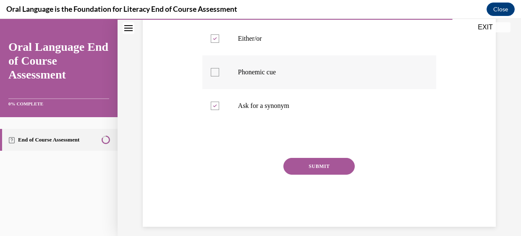
scroll to position [216, 0]
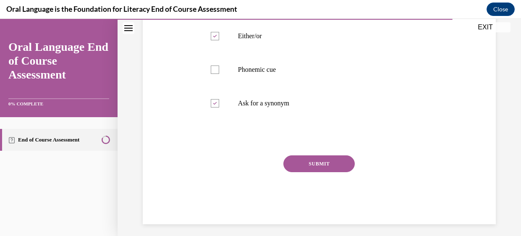
click at [322, 172] on button "SUBMIT" at bounding box center [318, 163] width 71 height 17
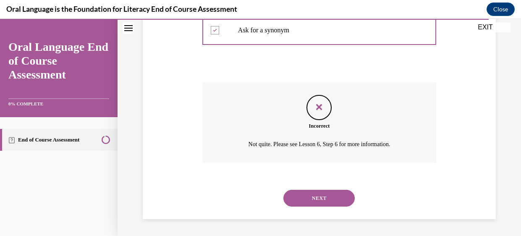
scroll to position [303, 0]
click at [321, 198] on button "NEXT" at bounding box center [318, 198] width 71 height 17
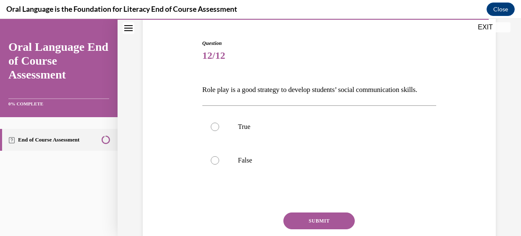
scroll to position [79, 0]
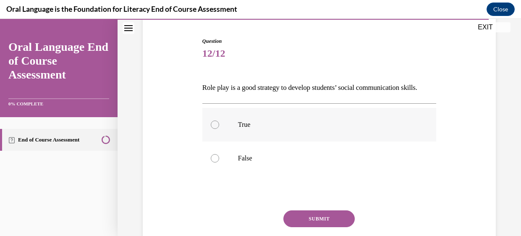
click at [212, 129] on div at bounding box center [215, 124] width 8 height 8
click at [212, 129] on input "True" at bounding box center [215, 124] width 8 height 8
radio input "true"
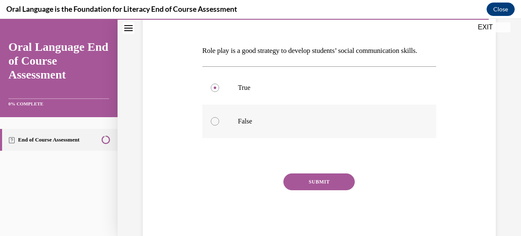
scroll to position [127, 0]
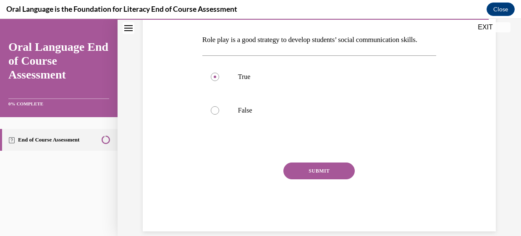
click at [305, 179] on button "SUBMIT" at bounding box center [318, 170] width 71 height 17
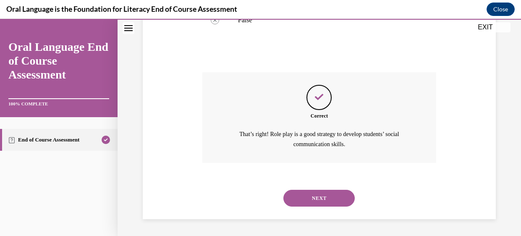
scroll to position [231, 0]
click at [313, 196] on button "NEXT" at bounding box center [318, 198] width 71 height 17
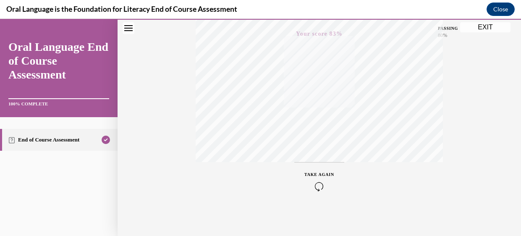
scroll to position [213, 0]
click at [493, 26] on button "EXIT" at bounding box center [485, 27] width 50 height 10
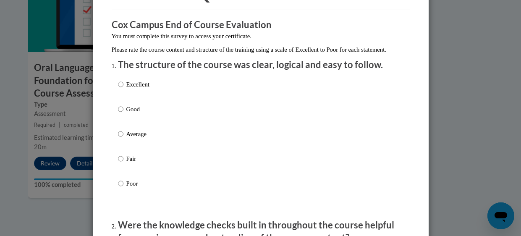
scroll to position [0, 0]
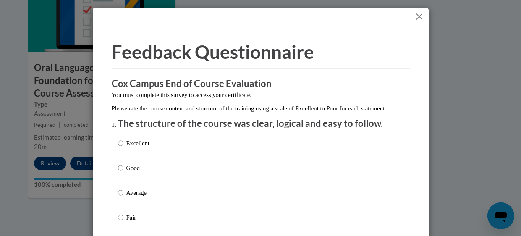
click at [416, 16] on button "Close" at bounding box center [419, 16] width 10 height 10
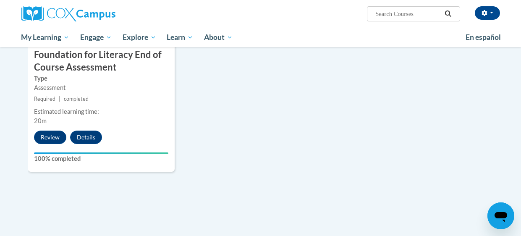
scroll to position [1142, 0]
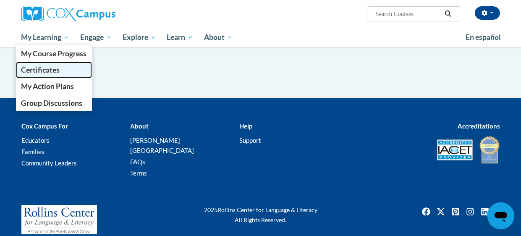
click at [49, 68] on span "Certificates" at bounding box center [40, 69] width 39 height 9
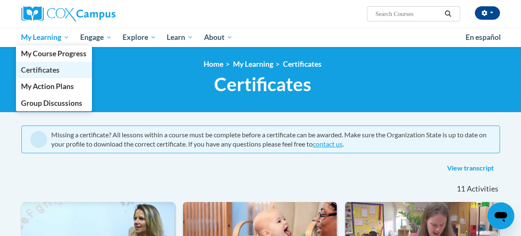
click at [47, 72] on span "Certificates" at bounding box center [40, 69] width 39 height 9
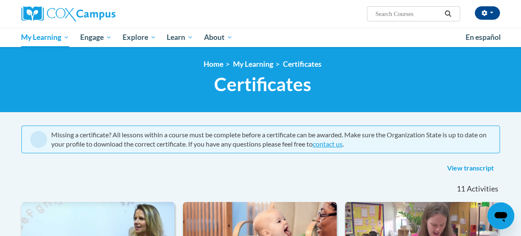
click at [47, 72] on div "<en>My Learning</en><fr>New fr_My Learning</fr><it>New it_My Learning</it><de>N…" at bounding box center [262, 80] width 491 height 40
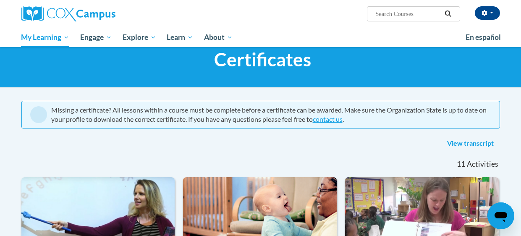
scroll to position [26, 0]
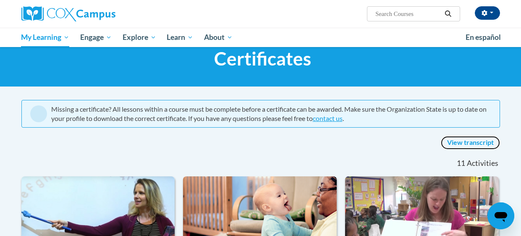
click at [480, 143] on link "View transcript" at bounding box center [470, 142] width 59 height 13
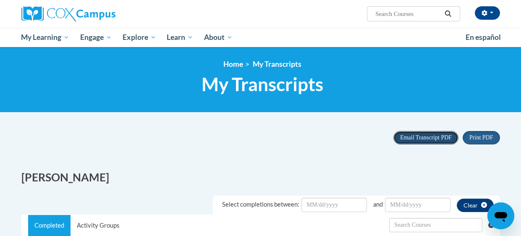
click at [414, 137] on span "Email Transcript PDF" at bounding box center [426, 137] width 52 height 6
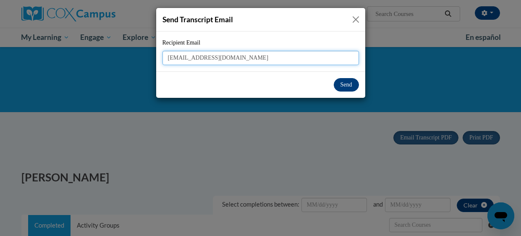
type input "[EMAIL_ADDRESS][DOMAIN_NAME]"
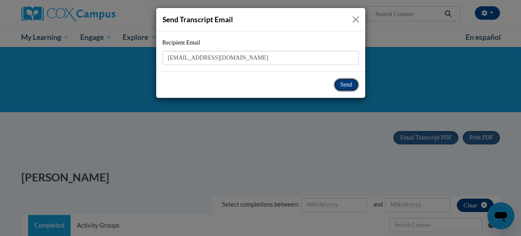
click at [344, 83] on button "Send" at bounding box center [346, 84] width 25 height 13
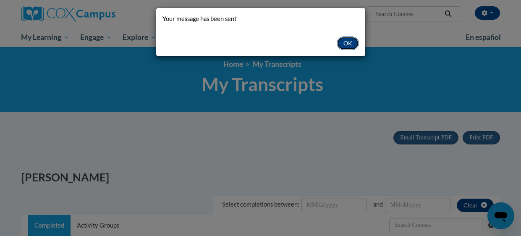
click at [346, 47] on button "OK" at bounding box center [348, 43] width 22 height 13
